Goal: Task Accomplishment & Management: Use online tool/utility

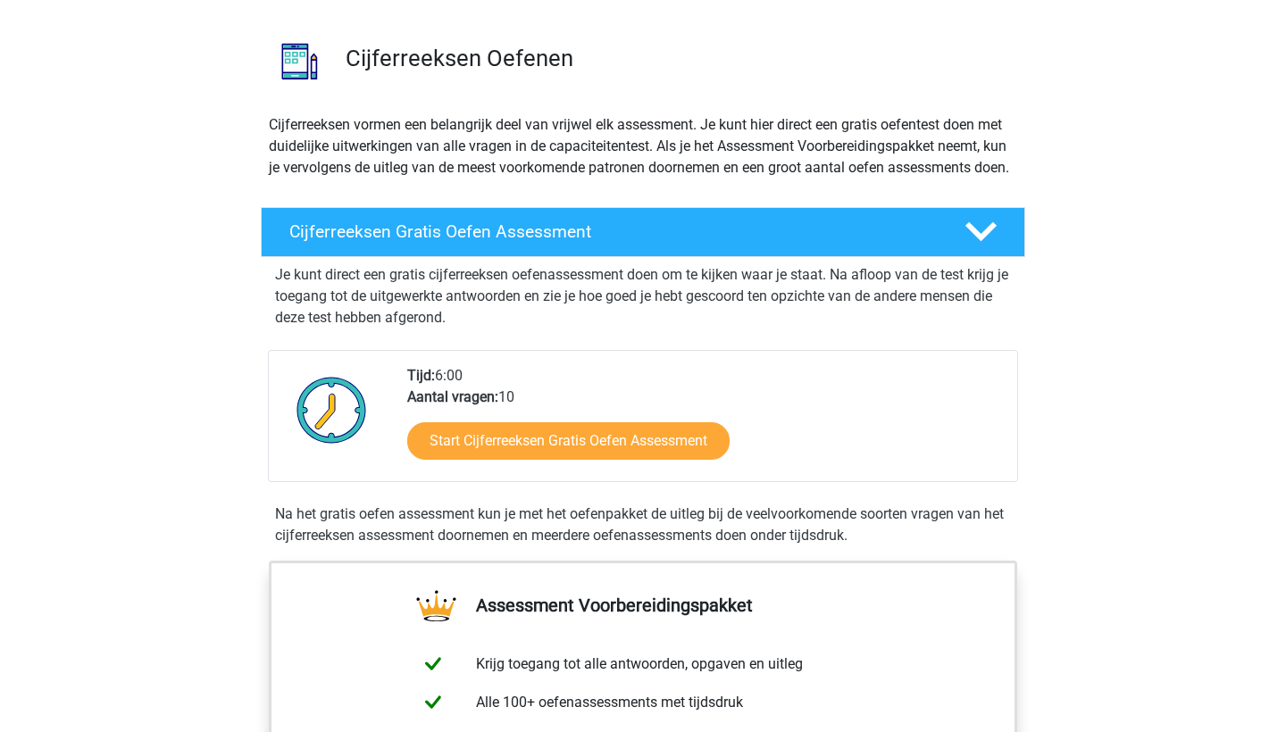
scroll to position [132, 0]
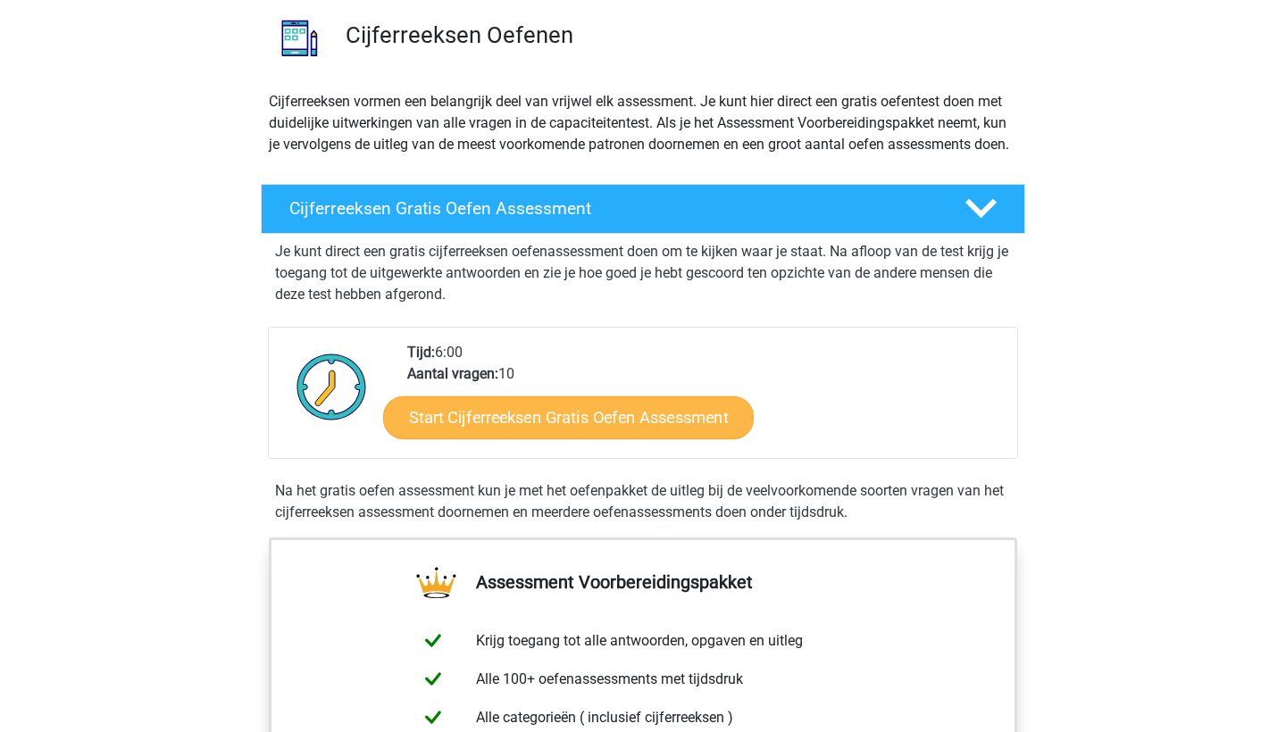
click at [480, 432] on link "Start Cijferreeksen Gratis Oefen Assessment" at bounding box center [568, 416] width 370 height 43
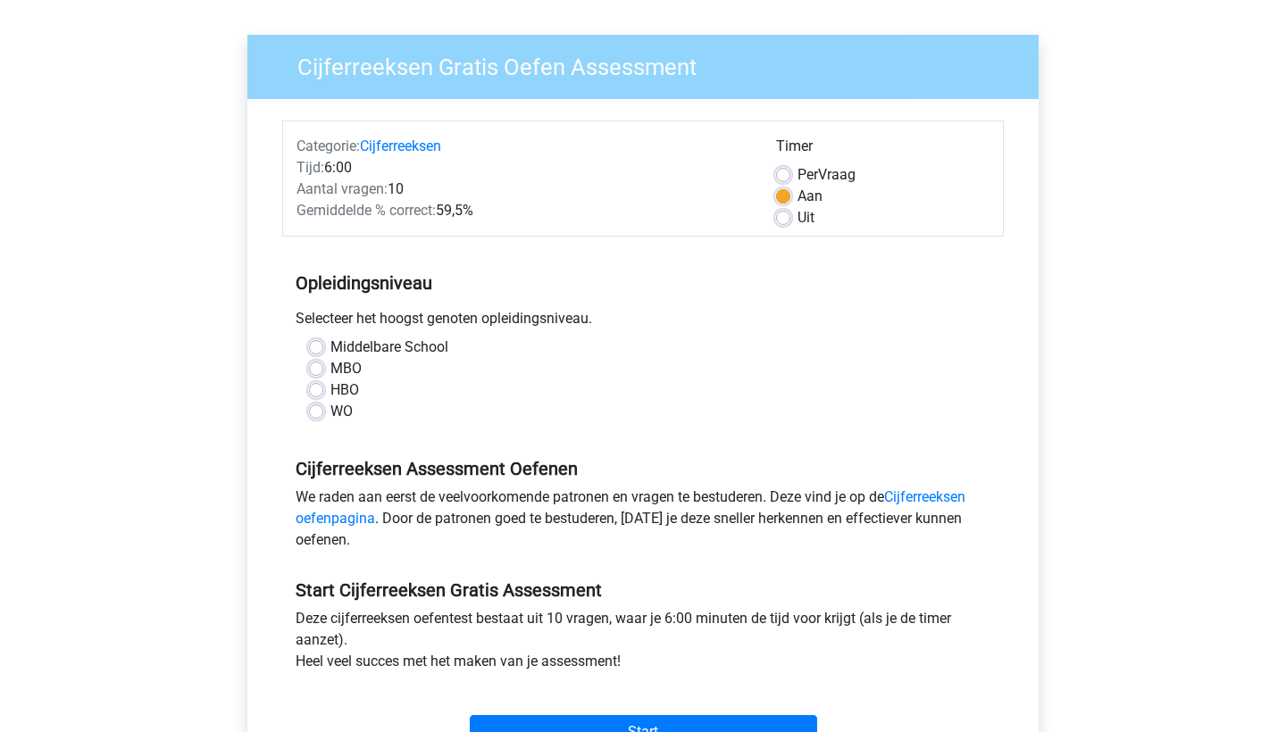
scroll to position [116, 0]
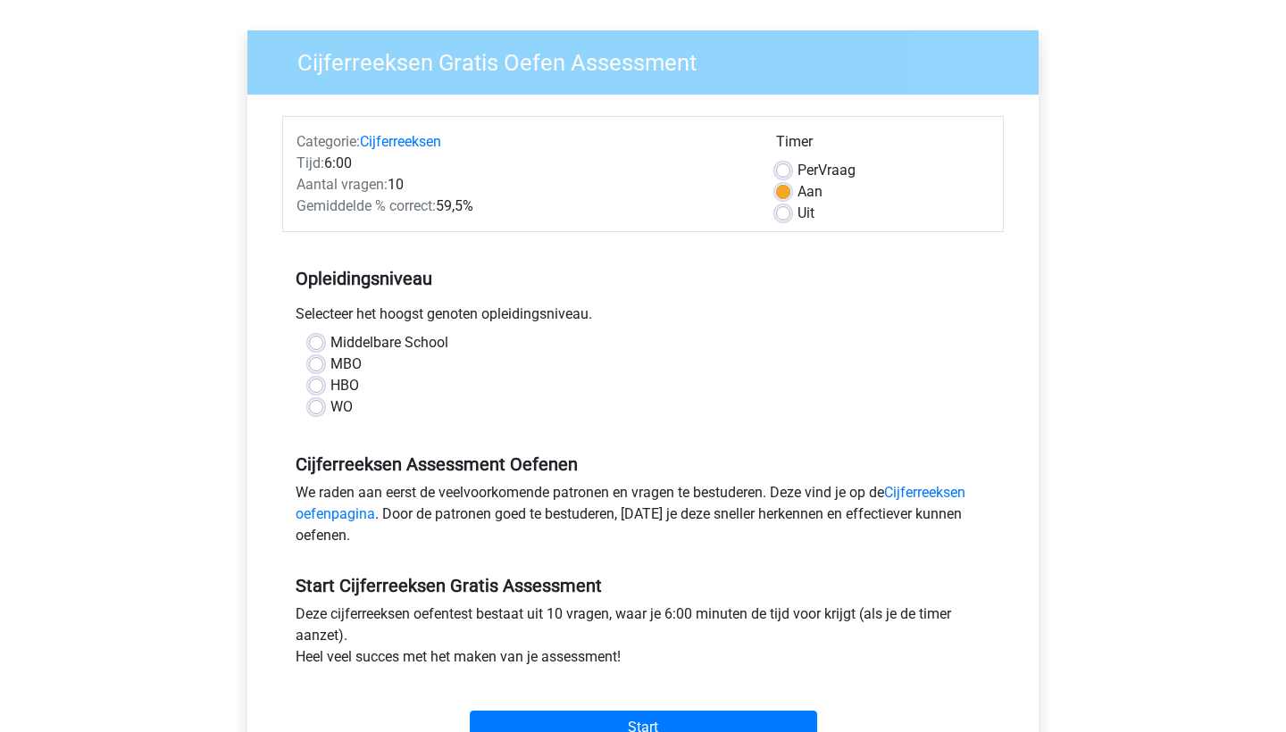
click at [344, 402] on label "WO" at bounding box center [341, 406] width 22 height 21
click at [323, 402] on input "WO" at bounding box center [316, 405] width 14 height 18
radio input "true"
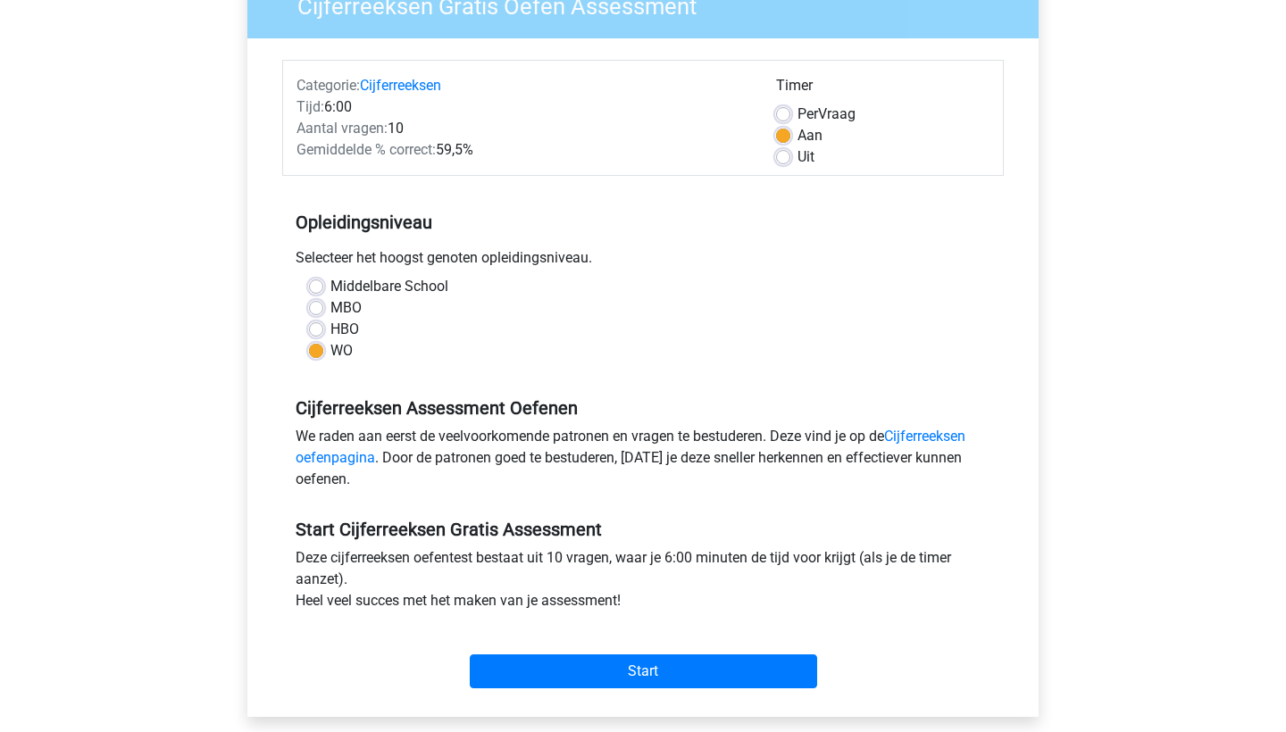
scroll to position [172, 0]
click at [610, 667] on input "Start" at bounding box center [643, 671] width 347 height 34
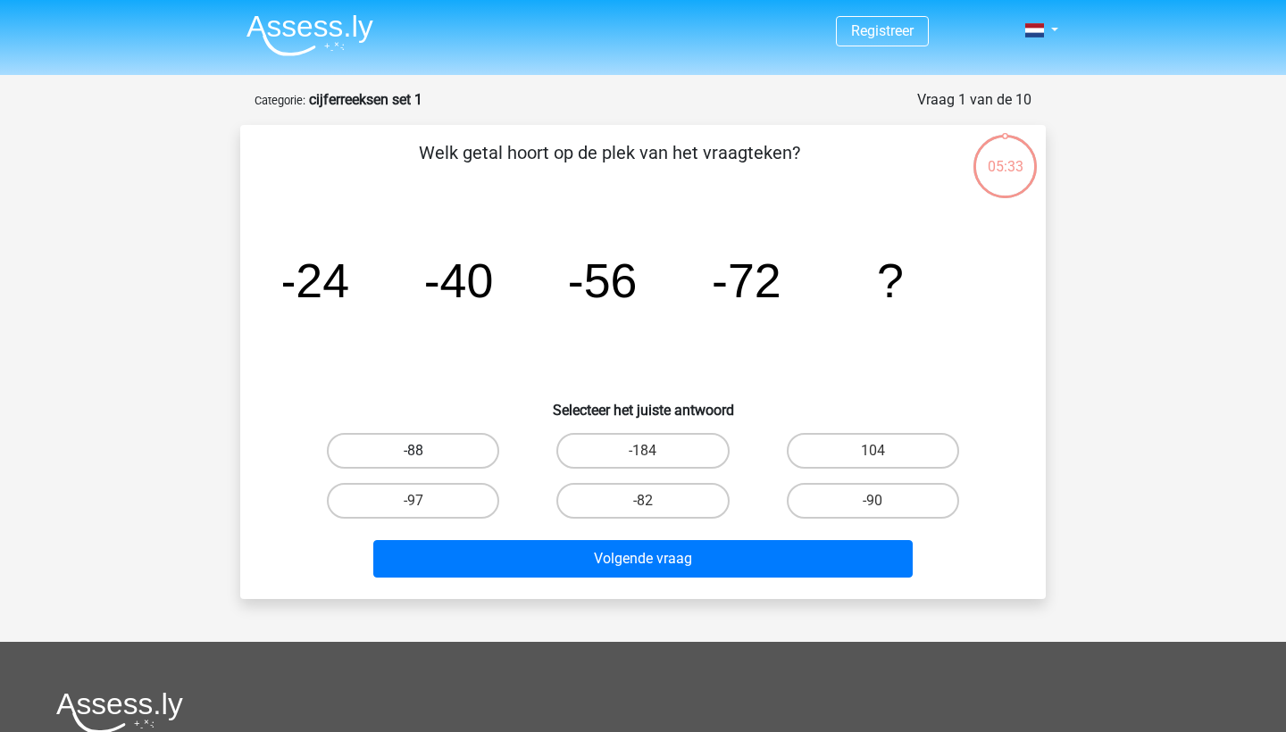
click at [440, 456] on label "-88" at bounding box center [413, 451] width 172 height 36
click at [425, 456] on input "-88" at bounding box center [419, 457] width 12 height 12
radio input "true"
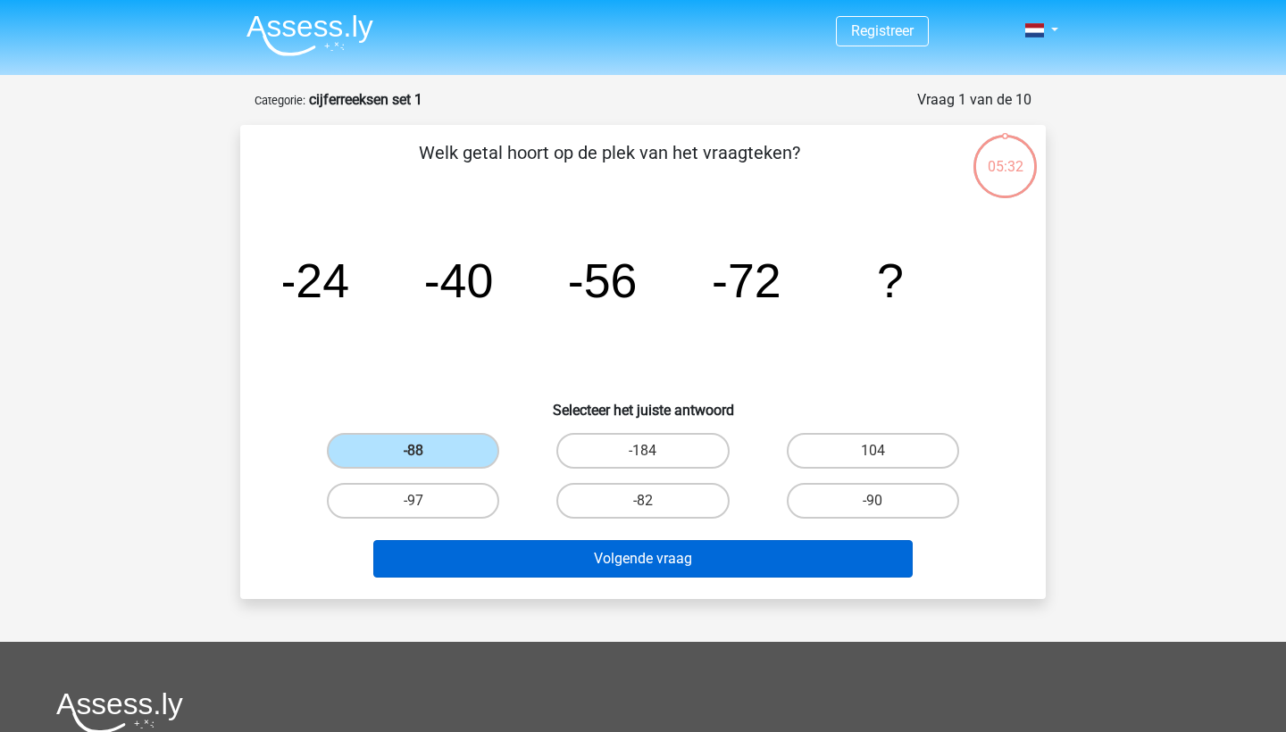
click at [594, 566] on button "Volgende vraag" at bounding box center [643, 558] width 540 height 37
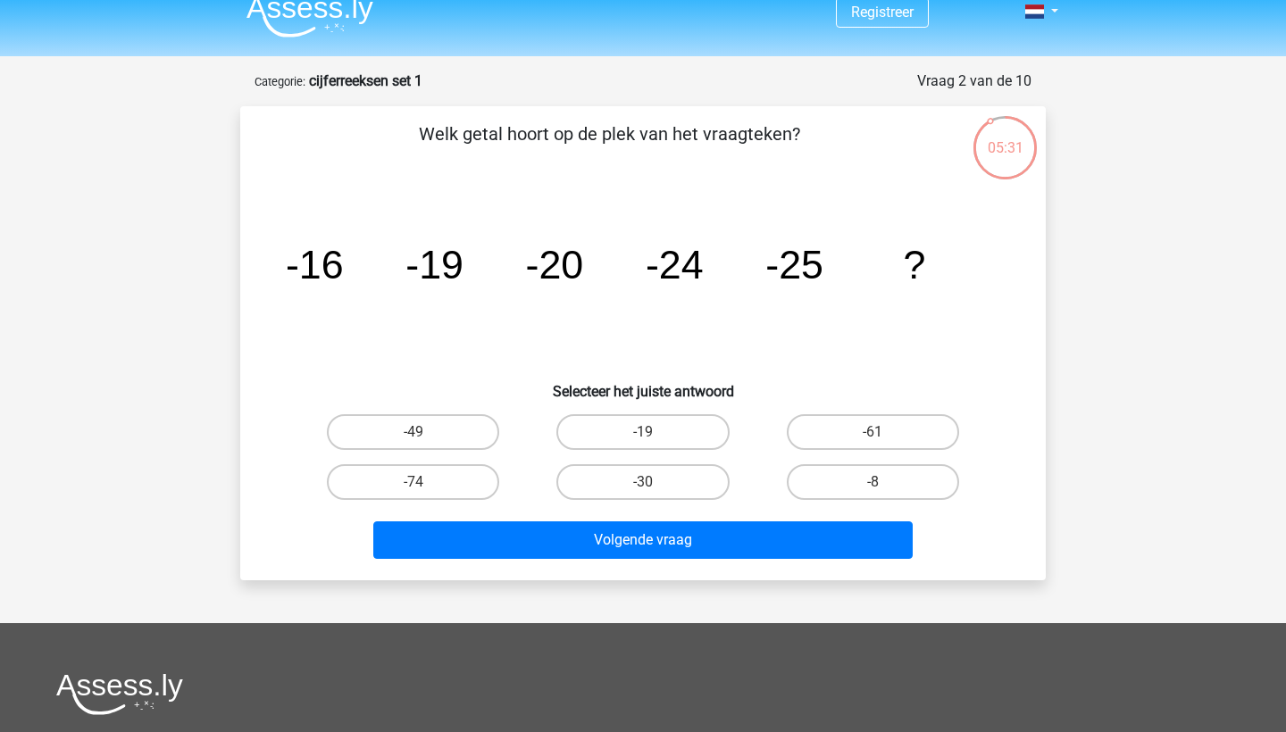
scroll to position [6, 0]
